Goal: Task Accomplishment & Management: Complete application form

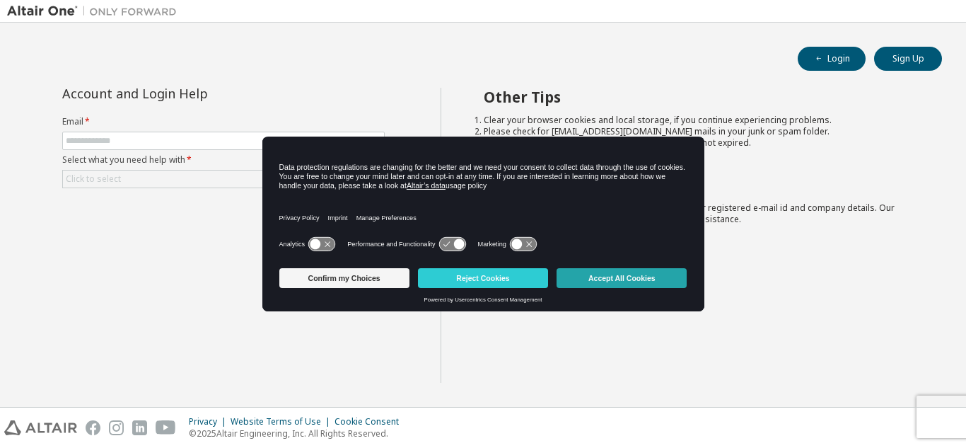
click at [576, 278] on button "Accept All Cookies" at bounding box center [622, 278] width 130 height 20
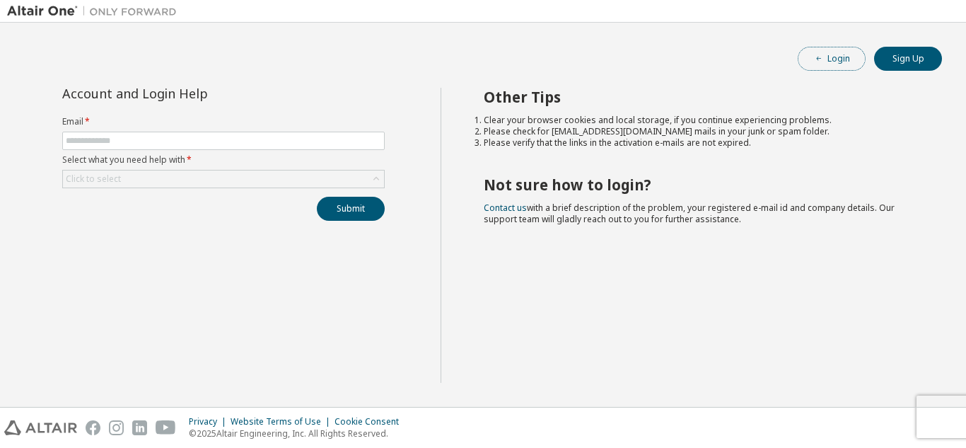
click at [828, 65] on button "Login" at bounding box center [832, 59] width 68 height 24
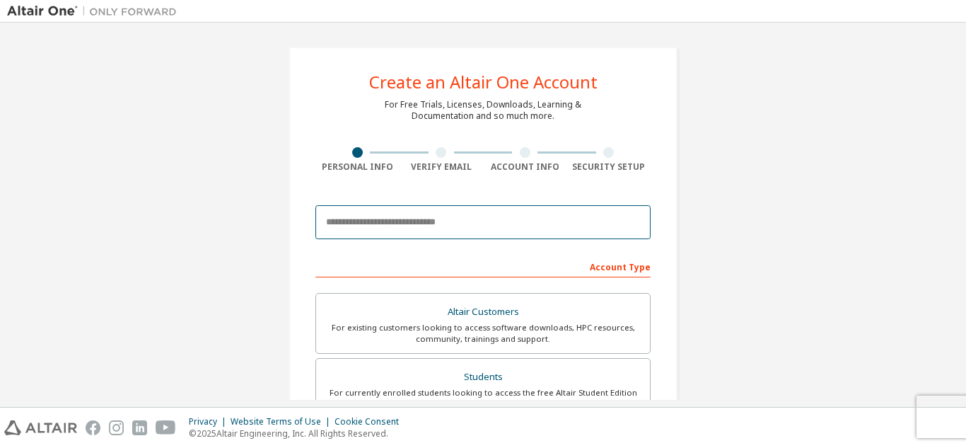
click at [376, 230] on input "email" at bounding box center [482, 222] width 335 height 34
type input "**********"
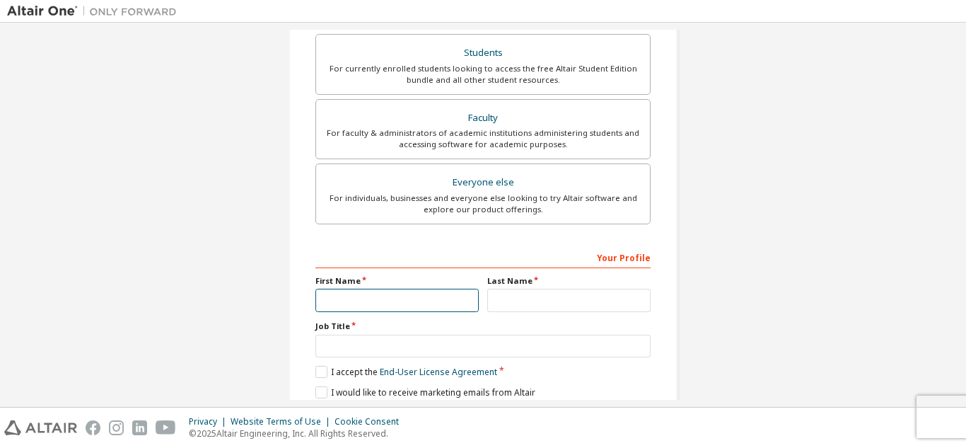
click at [345, 296] on input "text" at bounding box center [396, 300] width 163 height 23
type input "********"
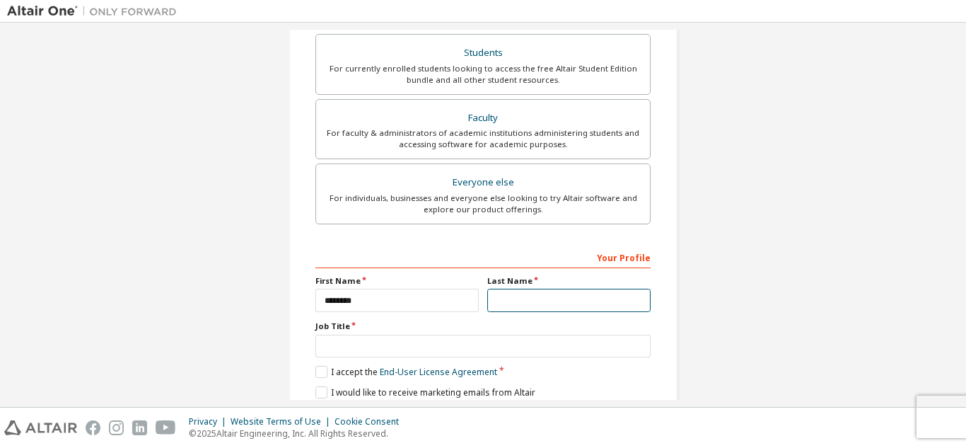
click at [506, 294] on input "text" at bounding box center [568, 300] width 163 height 23
type input "*"
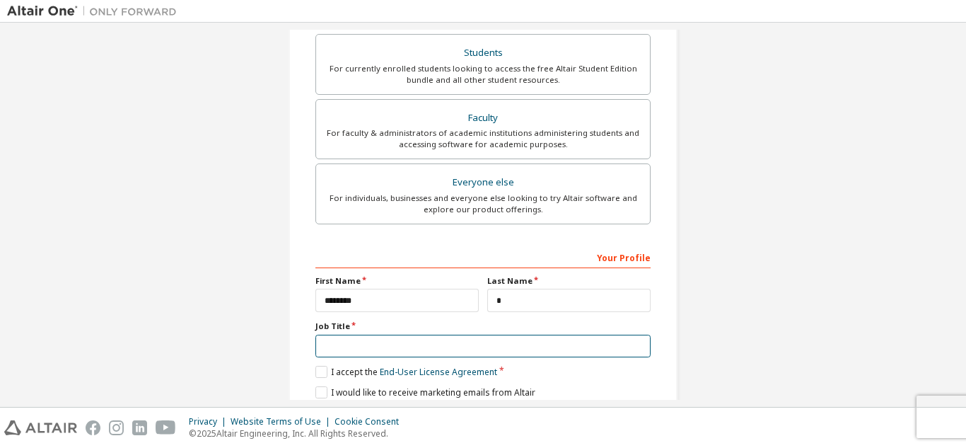
click at [497, 344] on input "text" at bounding box center [482, 346] width 335 height 23
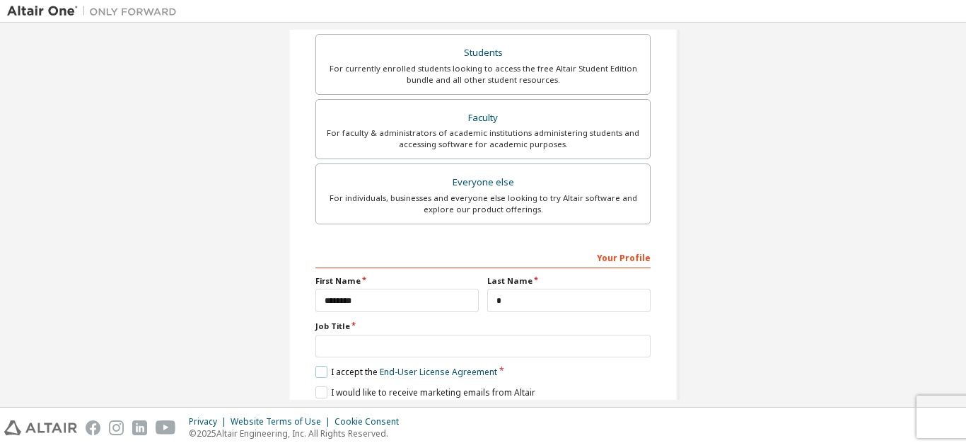
click at [335, 367] on label "I accept the End-User License Agreement" at bounding box center [406, 372] width 182 height 12
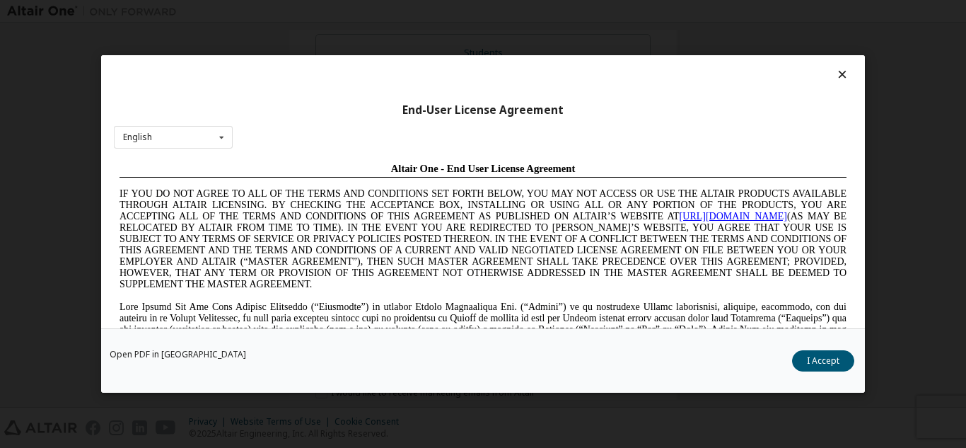
scroll to position [0, 0]
click at [833, 362] on button "I Accept" at bounding box center [823, 360] width 62 height 21
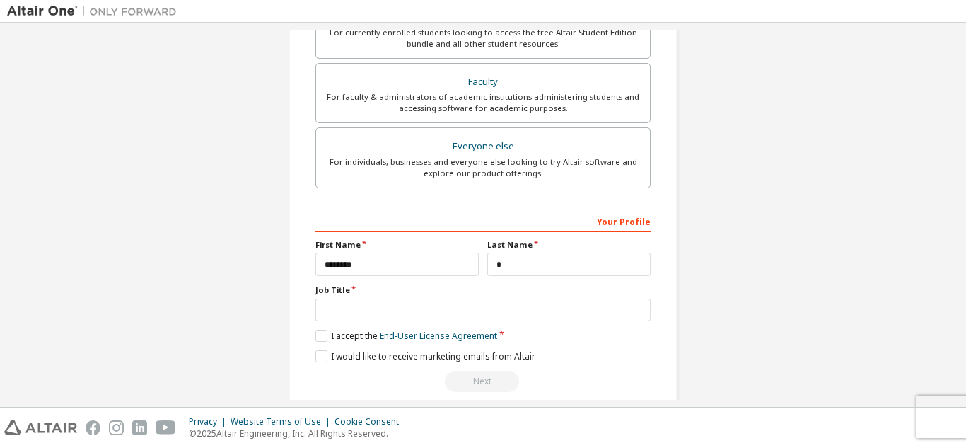
scroll to position [379, 0]
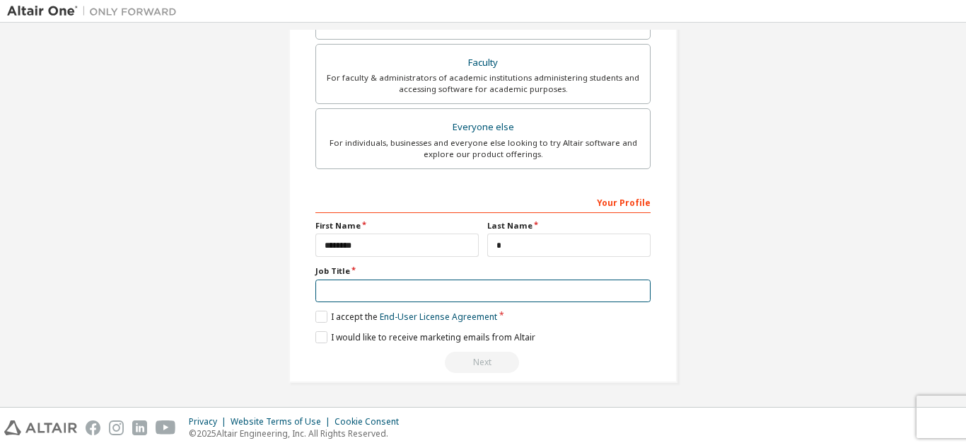
click at [613, 296] on input "text" at bounding box center [482, 290] width 335 height 23
click at [446, 292] on input "*******" at bounding box center [482, 290] width 335 height 23
type input "*******"
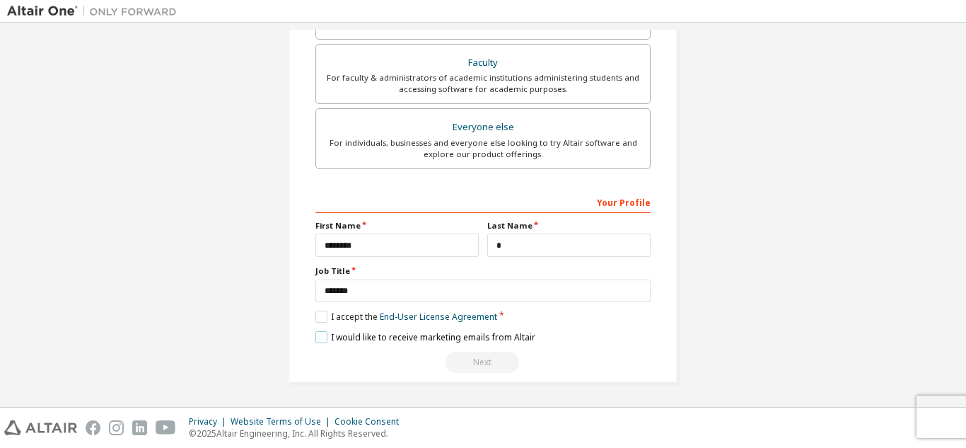
click at [342, 337] on label "I would like to receive marketing emails from Altair" at bounding box center [425, 337] width 220 height 12
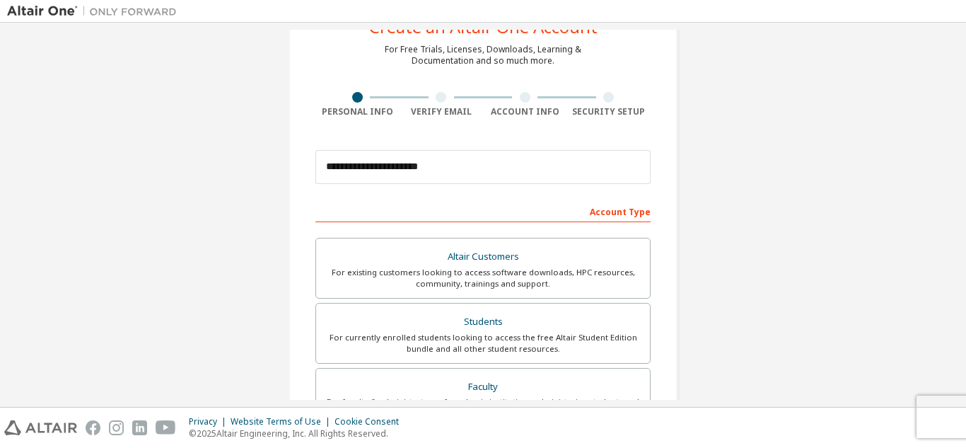
click at [632, 216] on div "Account Type" at bounding box center [482, 210] width 335 height 23
click at [632, 217] on div "Account Type" at bounding box center [482, 210] width 335 height 23
click at [573, 349] on div "For currently enrolled students looking to access the free Altair Student Editi…" at bounding box center [483, 343] width 317 height 23
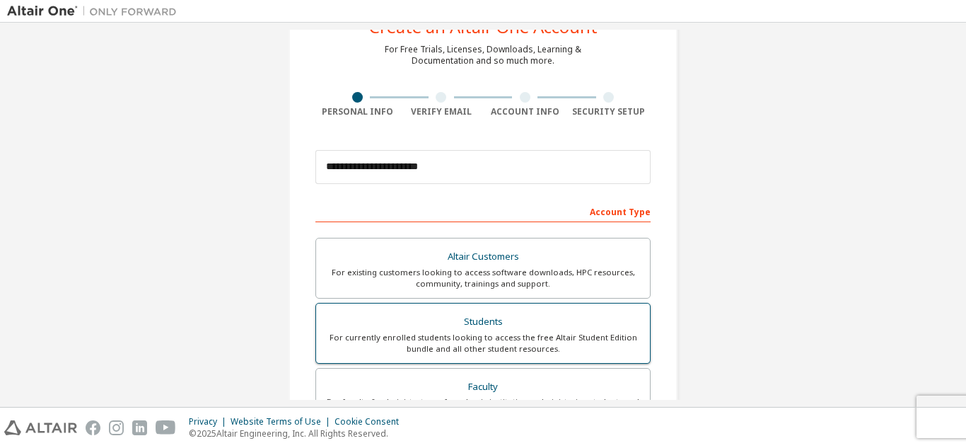
click at [573, 349] on div "For currently enrolled students looking to access the free Altair Student Editi…" at bounding box center [483, 343] width 317 height 23
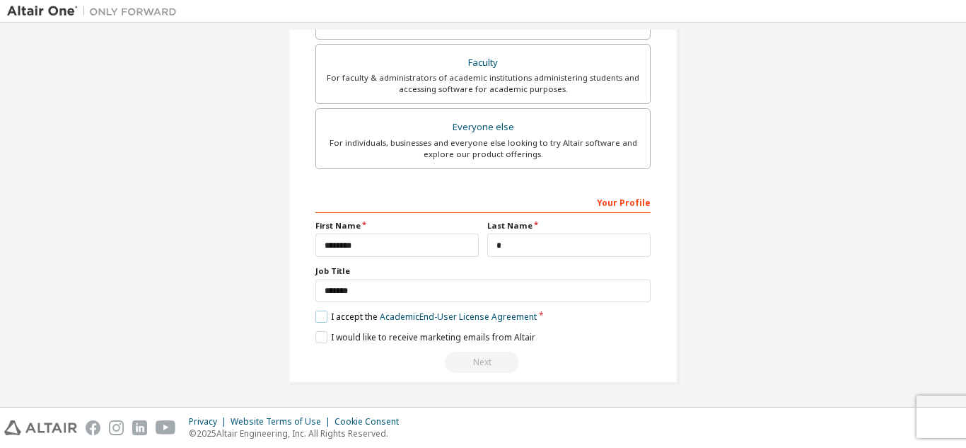
click at [364, 320] on label "I accept the Academic End-User License Agreement" at bounding box center [425, 316] width 221 height 12
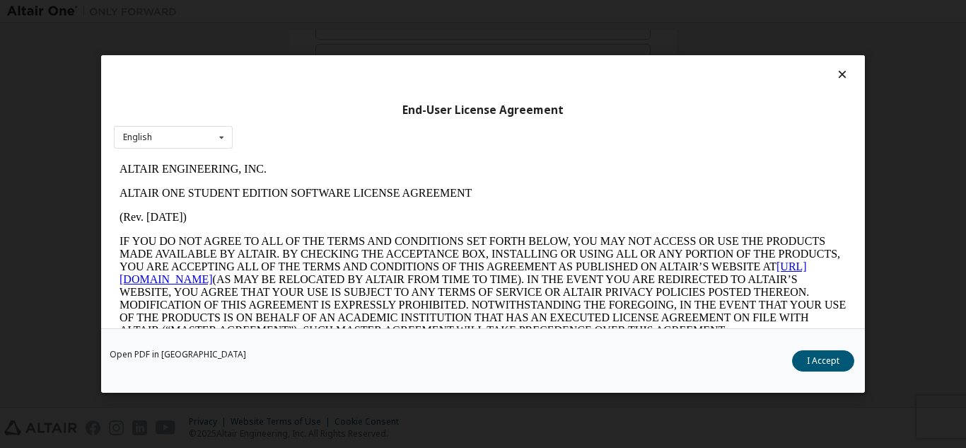
scroll to position [0, 0]
click at [813, 359] on button "I Accept" at bounding box center [823, 360] width 62 height 21
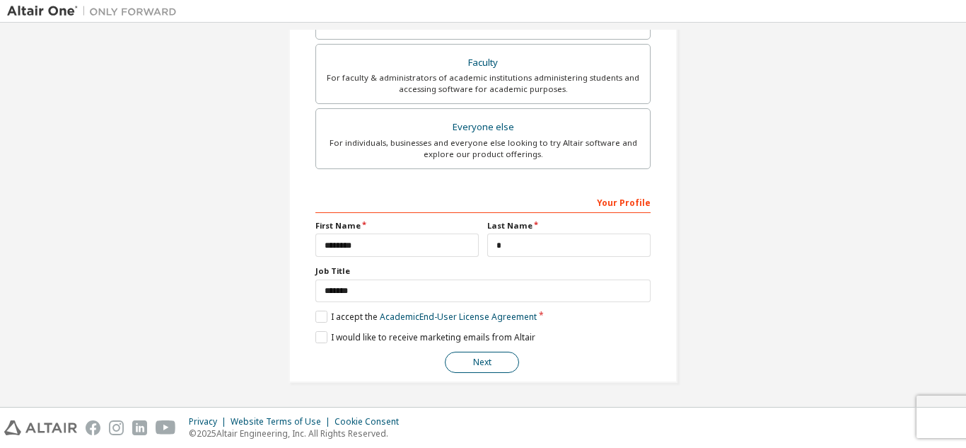
click at [474, 364] on button "Next" at bounding box center [482, 362] width 74 height 21
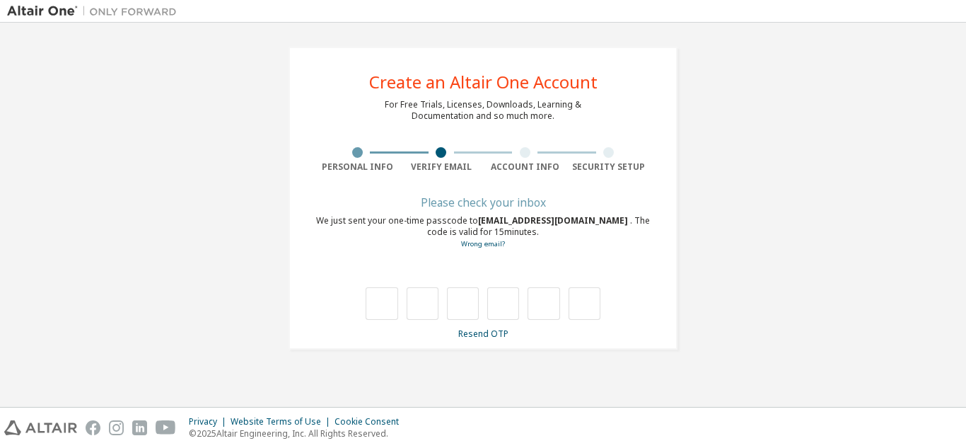
type input "*"
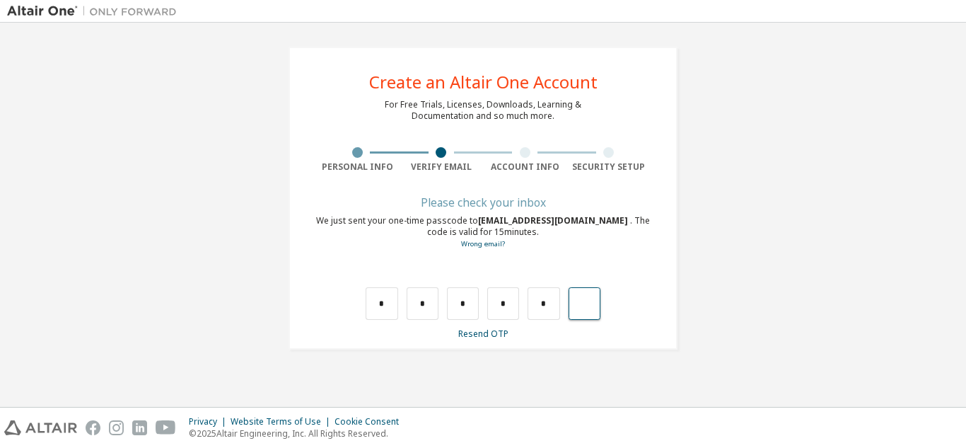
type input "*"
